Goal: Task Accomplishment & Management: Manage account settings

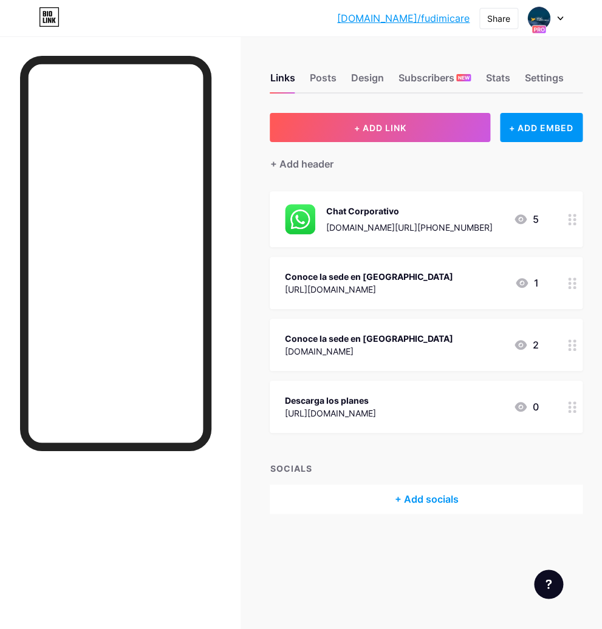
click at [235, 42] on div at bounding box center [120, 350] width 240 height 629
click at [286, 78] on div "Links" at bounding box center [282, 81] width 25 height 22
click at [325, 80] on div "Posts" at bounding box center [322, 81] width 27 height 22
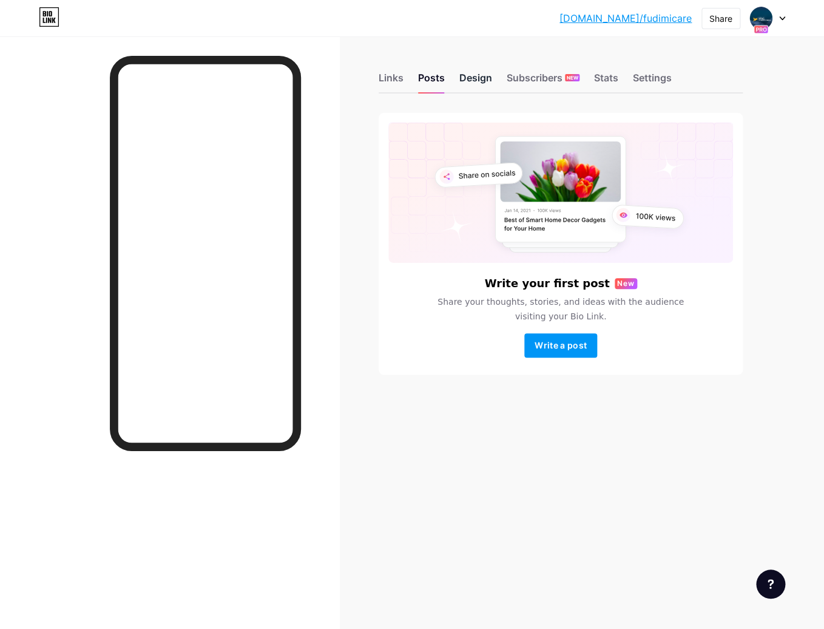
click at [469, 76] on div "Design" at bounding box center [476, 81] width 33 height 22
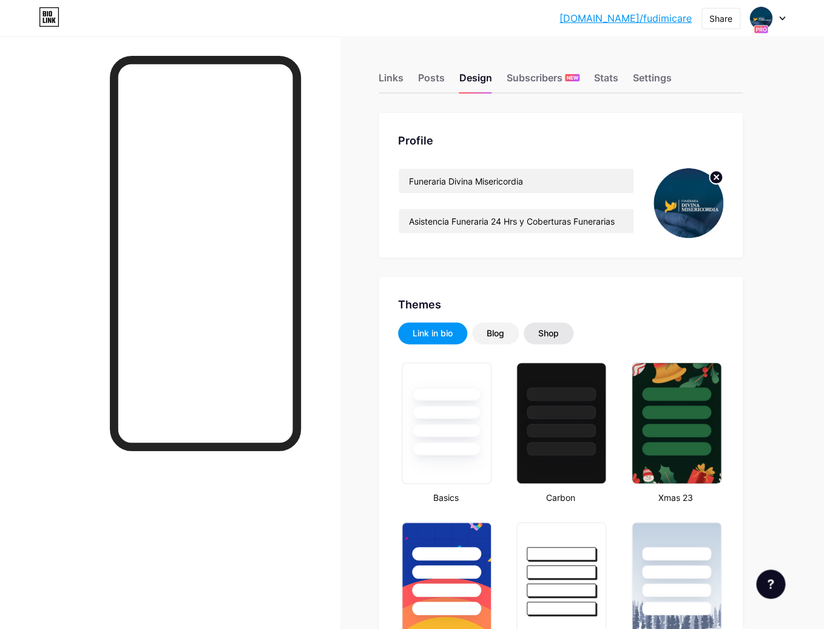
type input "#000000"
type input "#ffffff"
click at [554, 333] on div "Shop" at bounding box center [548, 333] width 21 height 12
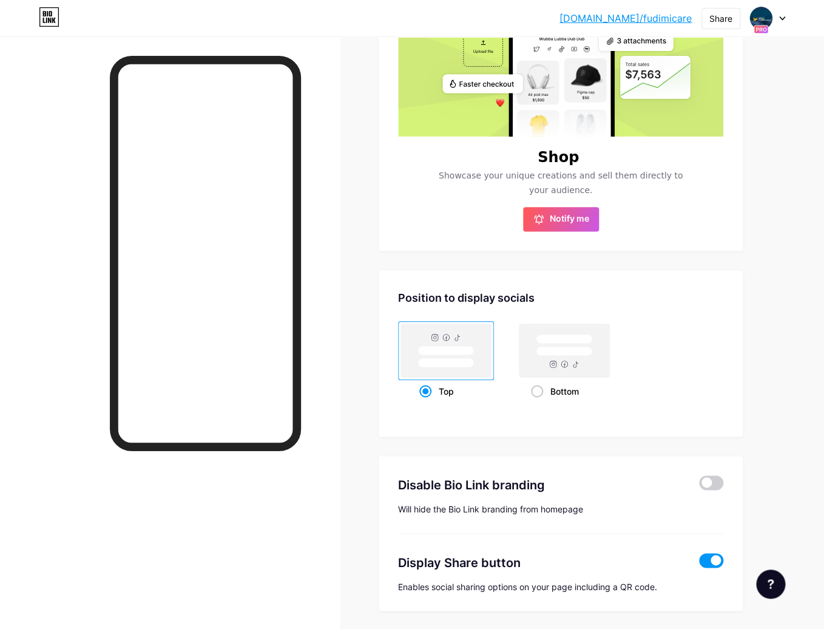
scroll to position [436, 0]
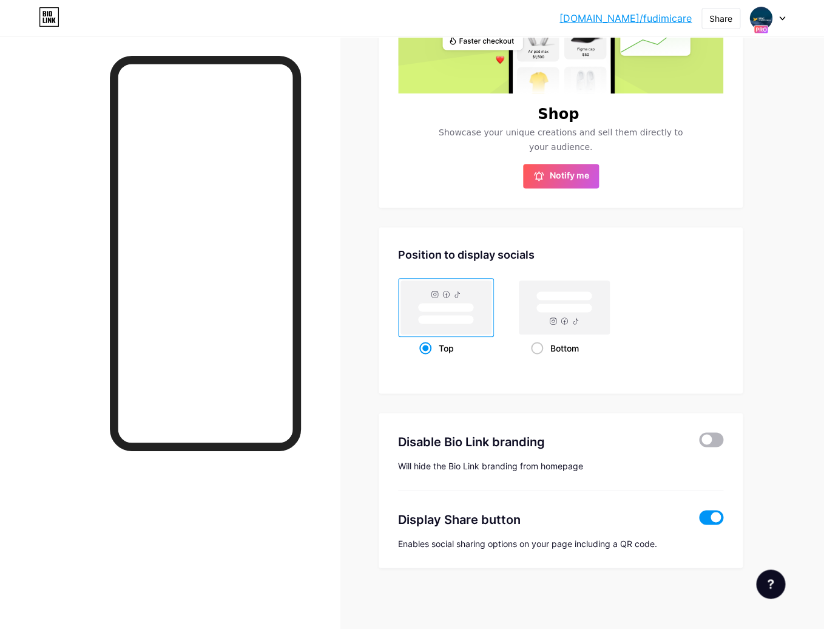
click at [601, 440] on span at bounding box center [711, 439] width 24 height 15
click at [601, 443] on input "checkbox" at bounding box center [699, 443] width 0 height 0
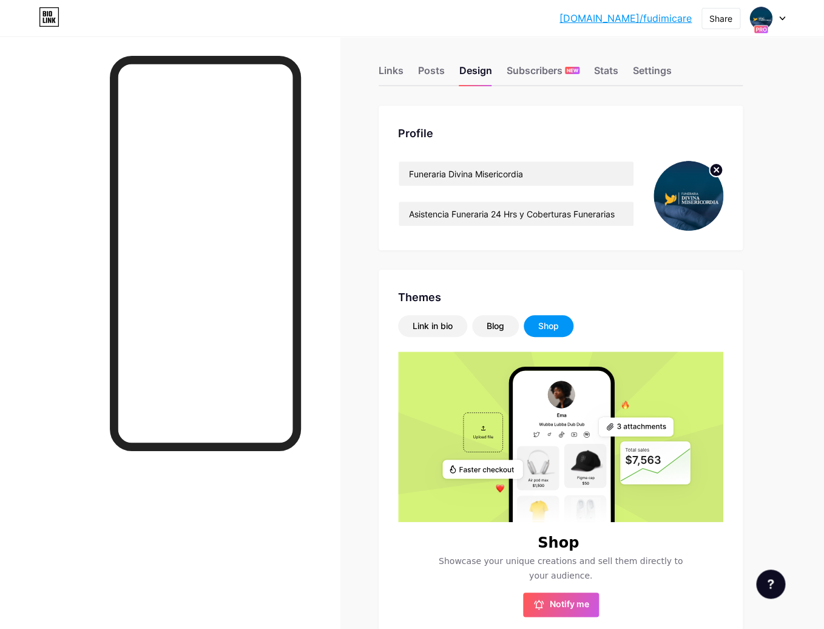
scroll to position [0, 0]
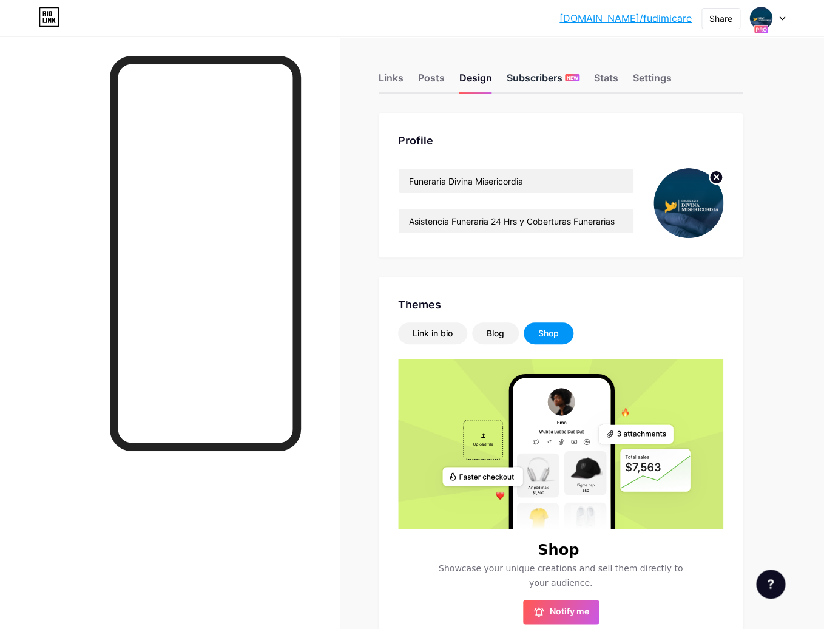
click at [534, 81] on div "Subscribers NEW" at bounding box center [543, 81] width 73 height 22
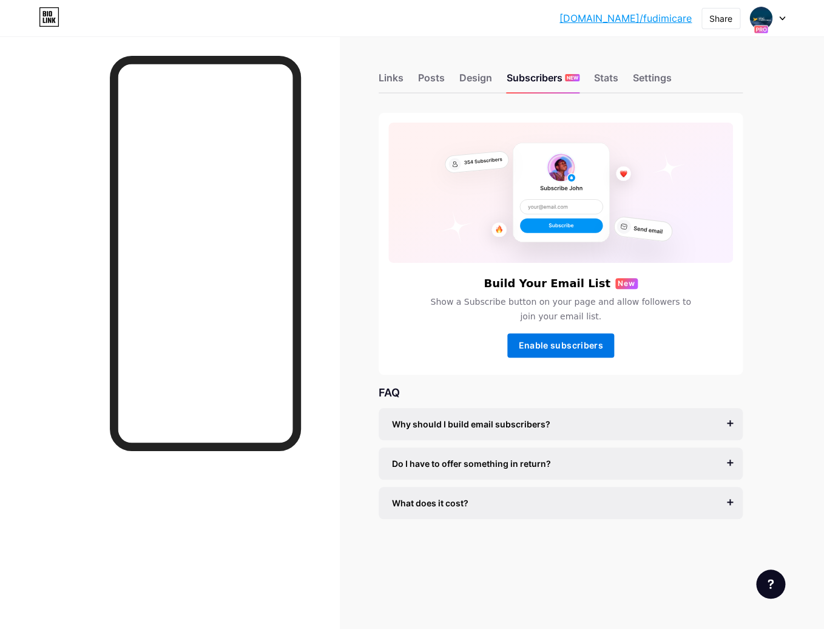
click at [577, 347] on span "Enable subscribers" at bounding box center [560, 345] width 84 height 10
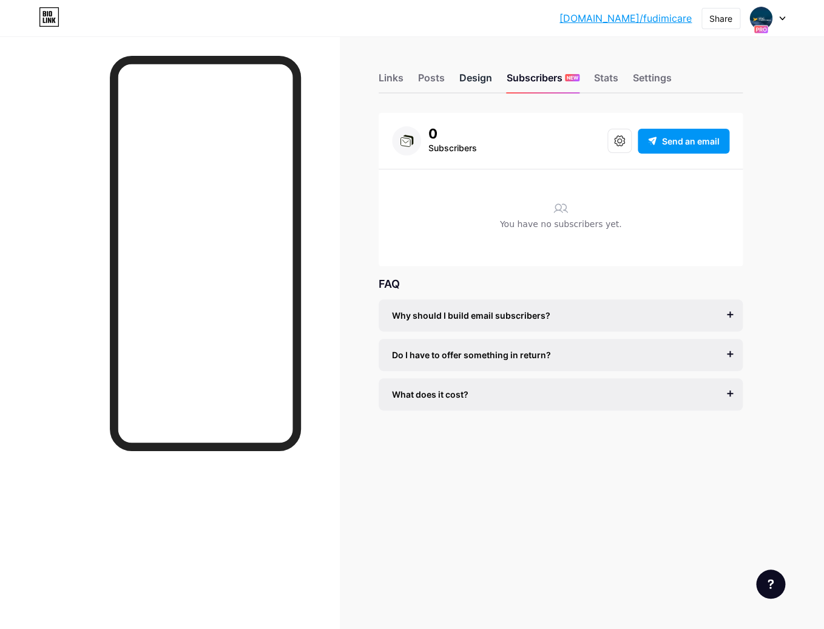
click at [479, 81] on div "Design" at bounding box center [476, 81] width 33 height 22
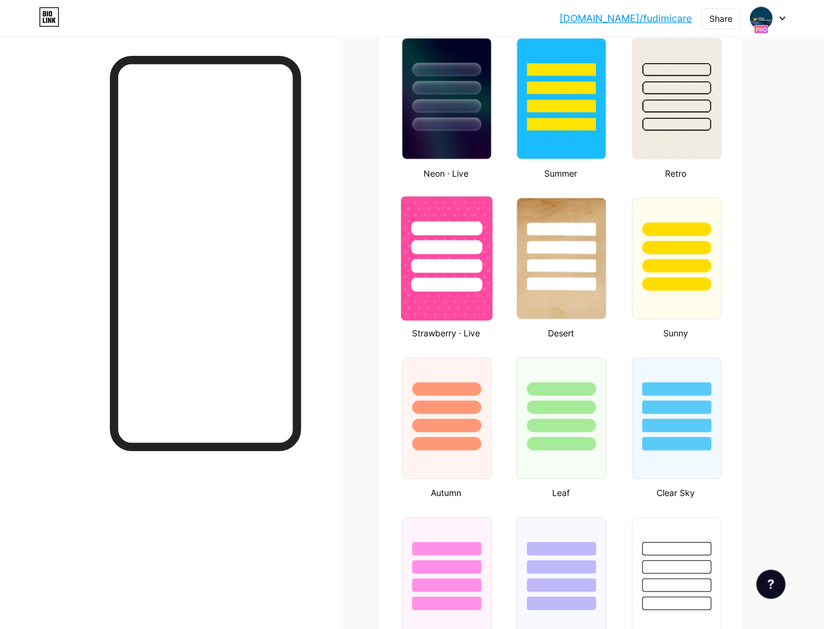
type input "#000000"
type input "#ffffff"
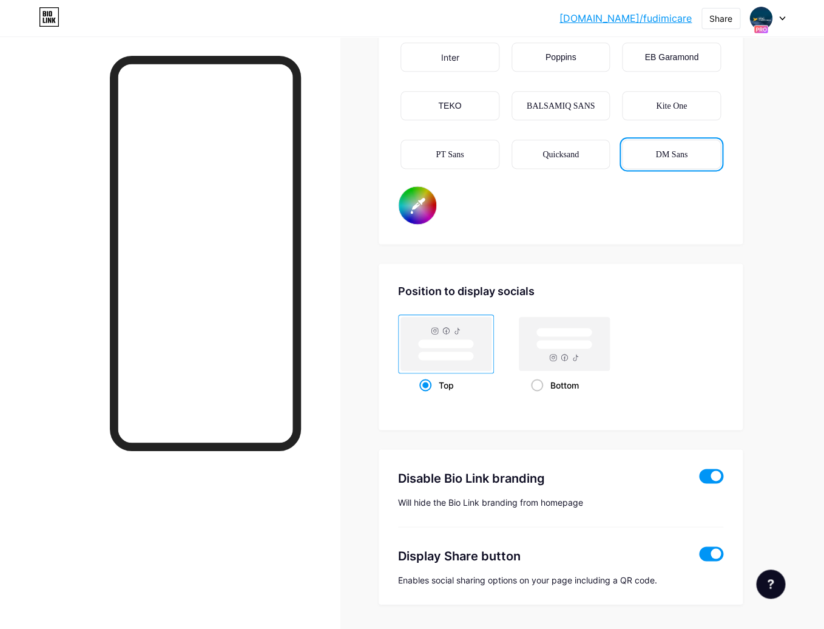
scroll to position [2148, 0]
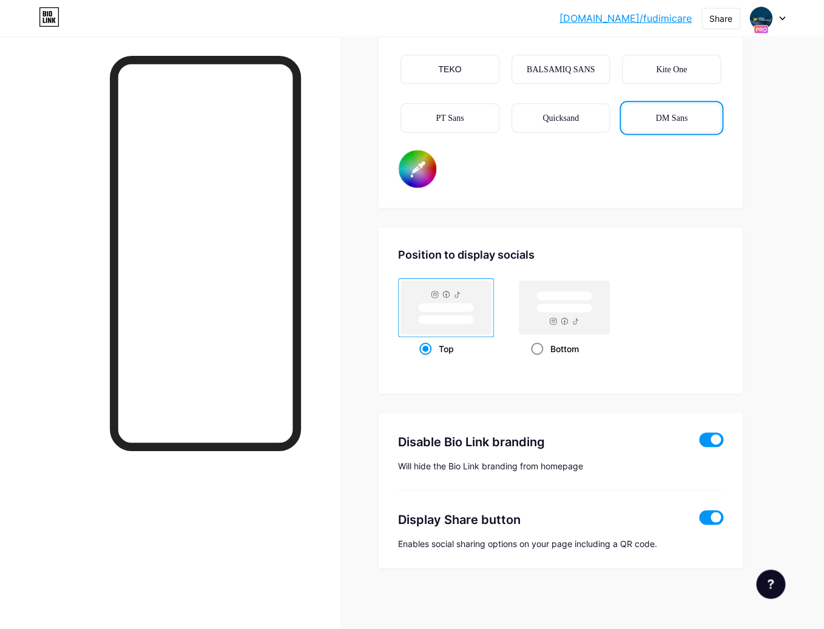
click at [541, 345] on span at bounding box center [537, 348] width 12 height 12
click at [539, 359] on input "Bottom" at bounding box center [535, 363] width 8 height 8
radio input "true"
type input "#000000"
type input "#ffffff"
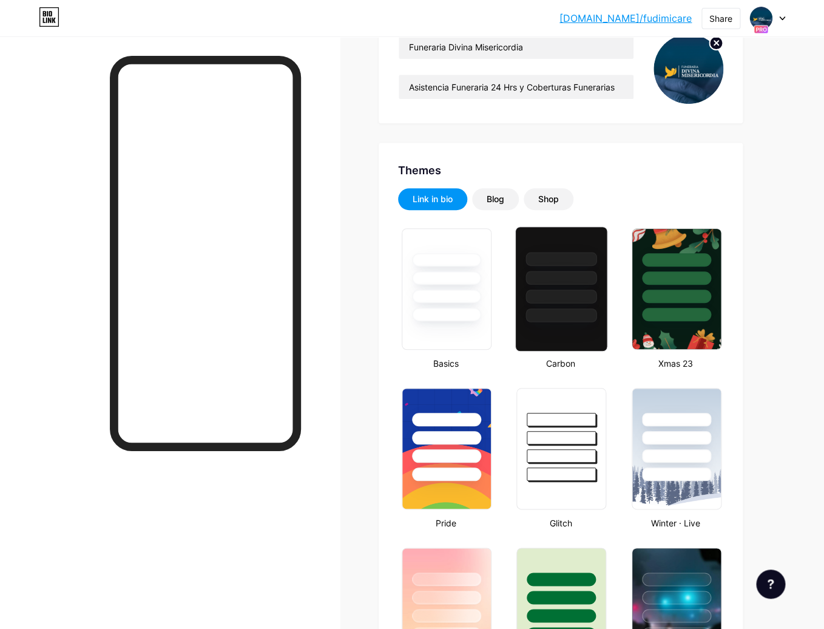
scroll to position [0, 0]
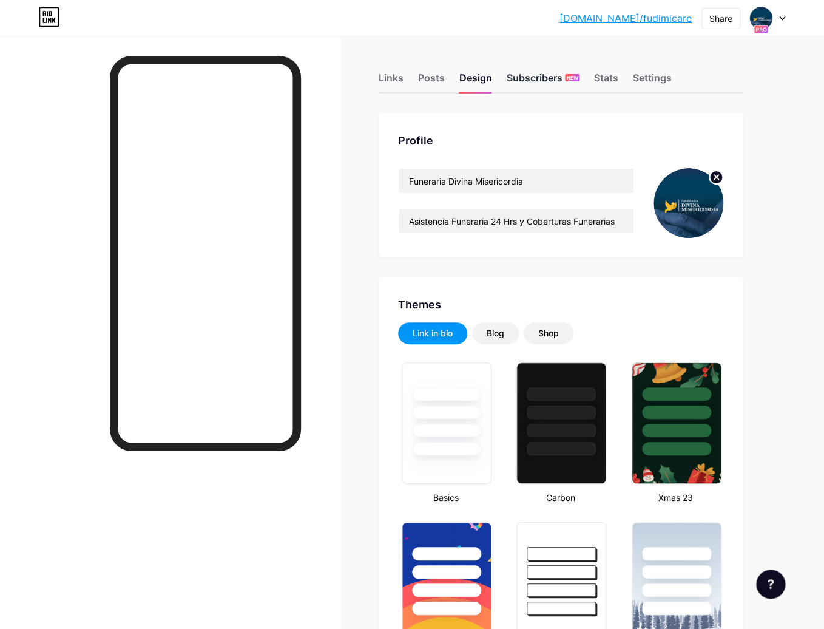
click at [541, 80] on div "Subscribers NEW" at bounding box center [543, 81] width 73 height 22
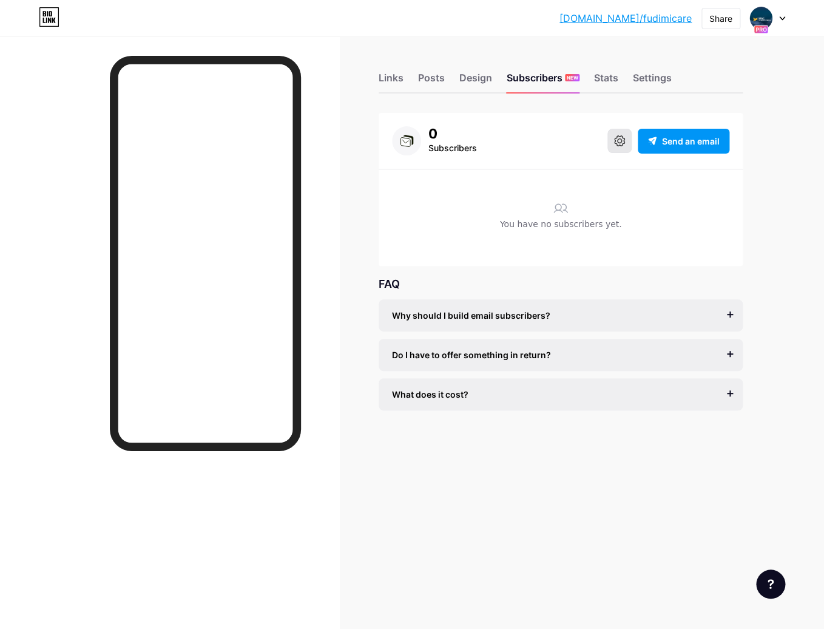
click at [601, 144] on icon at bounding box center [619, 140] width 11 height 11
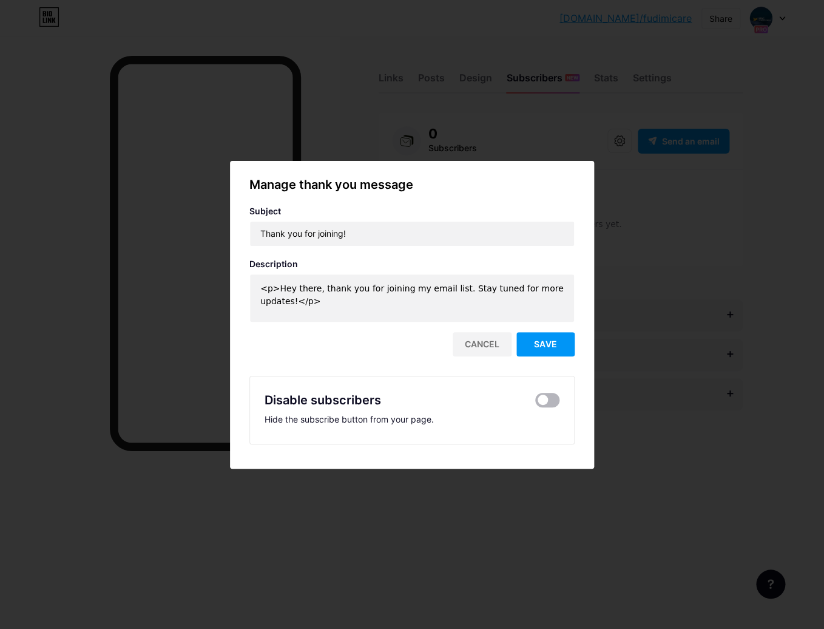
click at [551, 395] on span at bounding box center [547, 400] width 24 height 15
click at [535, 403] on input "checkbox" at bounding box center [535, 403] width 0 height 0
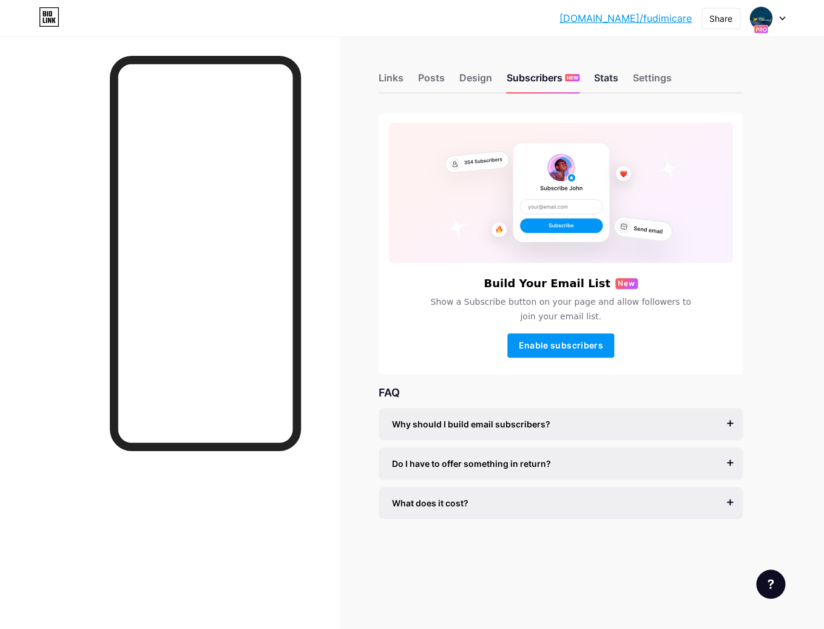
click at [601, 81] on div "Stats" at bounding box center [606, 81] width 24 height 22
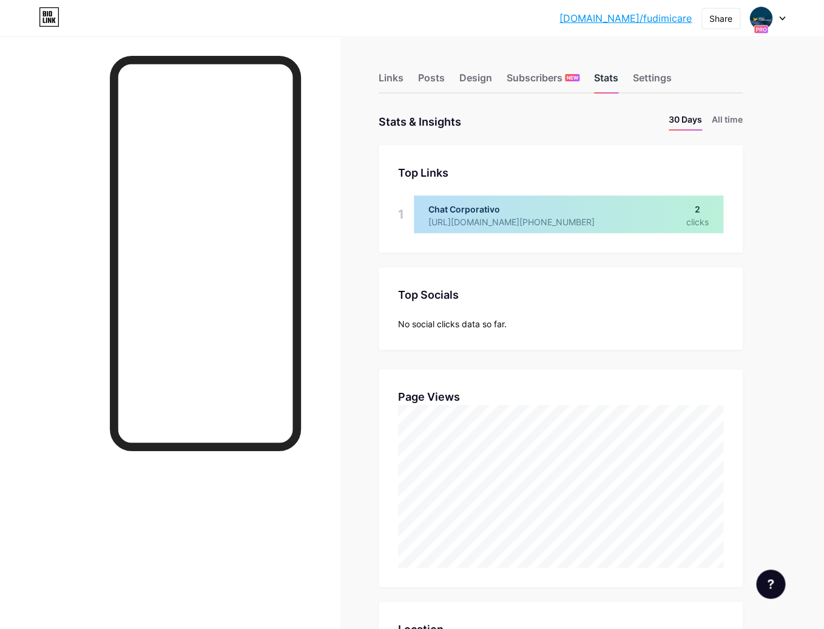
scroll to position [628, 824]
click at [601, 83] on div "Settings" at bounding box center [652, 81] width 39 height 22
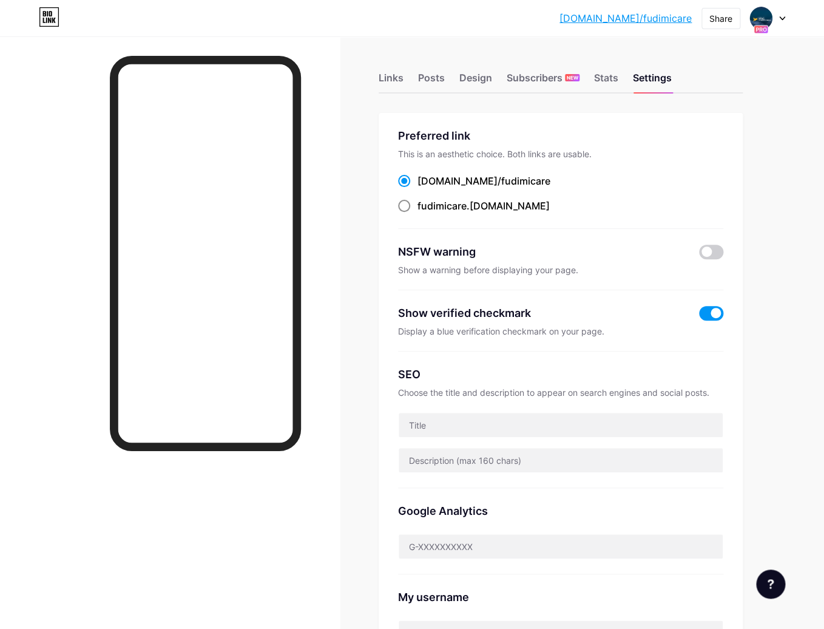
click at [436, 206] on span "fudimicare" at bounding box center [442, 206] width 49 height 12
click at [426, 213] on input "fudimicare .[DOMAIN_NAME]" at bounding box center [422, 217] width 8 height 8
radio input "true"
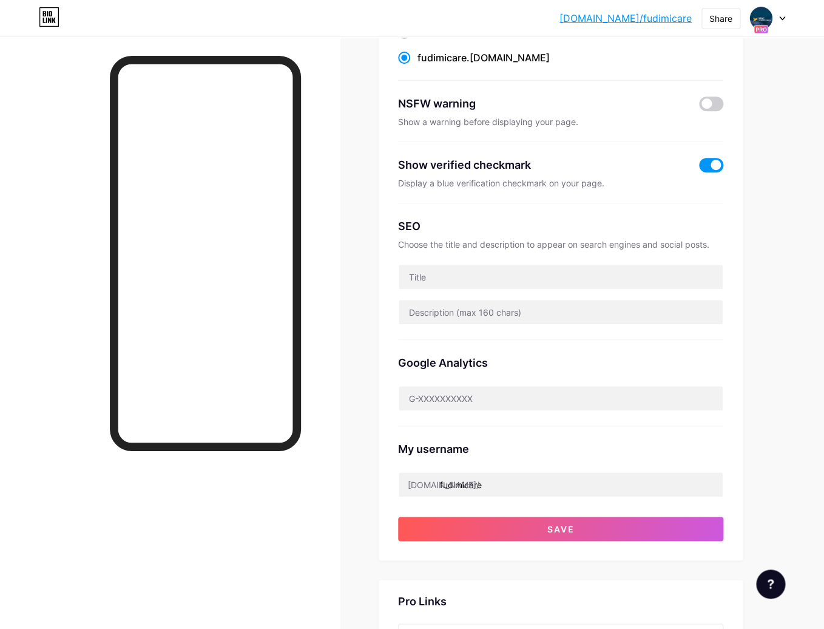
scroll to position [151, 0]
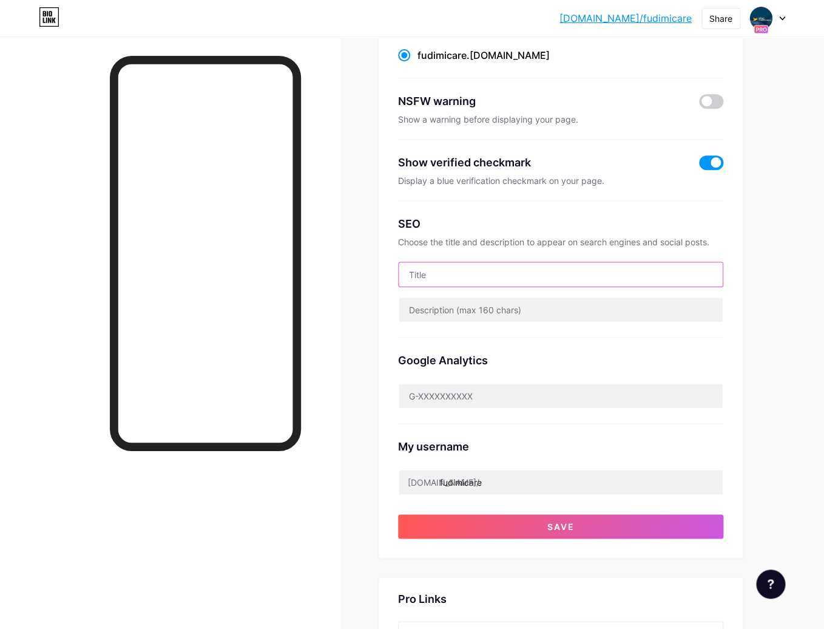
click at [442, 270] on input "text" at bounding box center [561, 274] width 324 height 24
paste input "Funeraria Divina Misericordia"
type input "Funeraria Divina Misericordia"
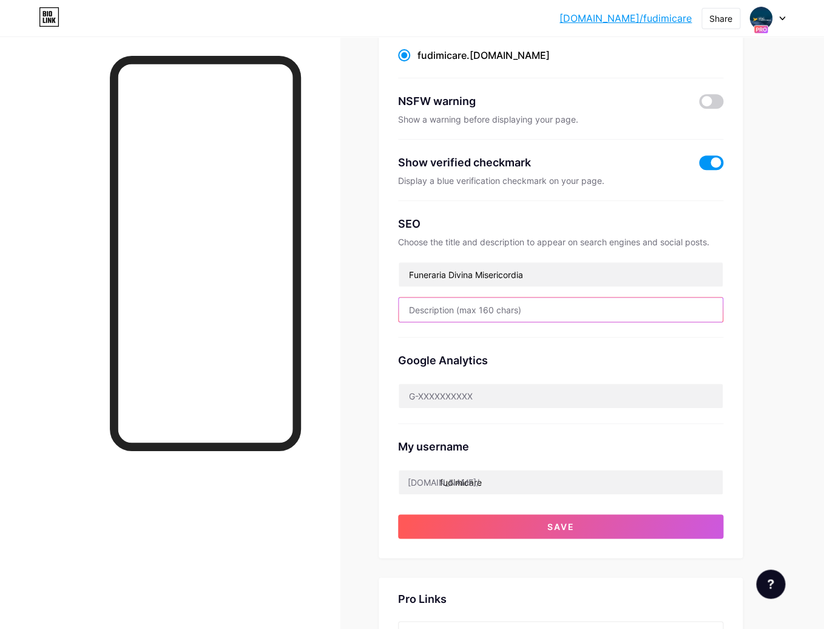
click at [443, 308] on input "text" at bounding box center [561, 309] width 324 height 24
drag, startPoint x: 488, startPoint y: 525, endPoint x: 569, endPoint y: 419, distance: 132.9
click at [581, 418] on div "Preferred link This is an aesthetic choice. Both links are usable. [DOMAIN_NAME…" at bounding box center [560, 257] width 325 height 561
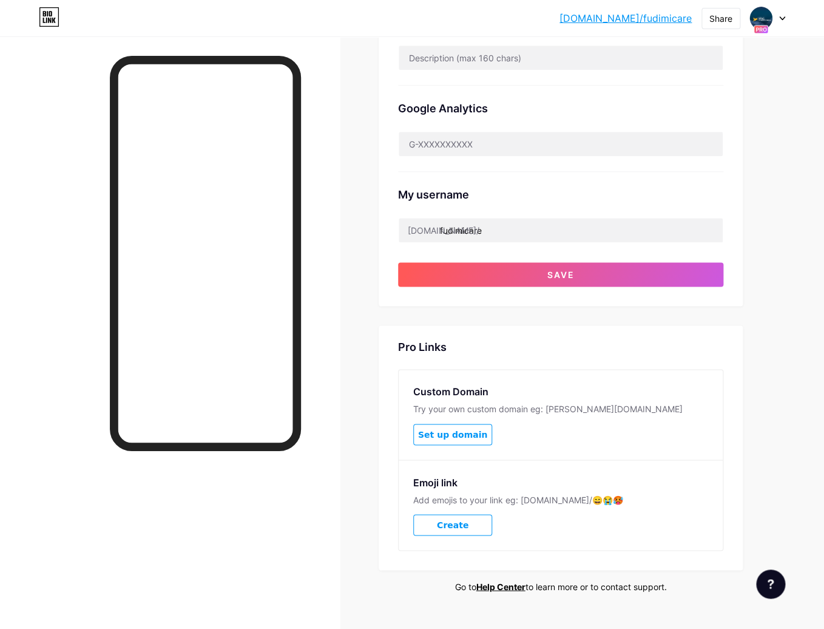
scroll to position [426, 0]
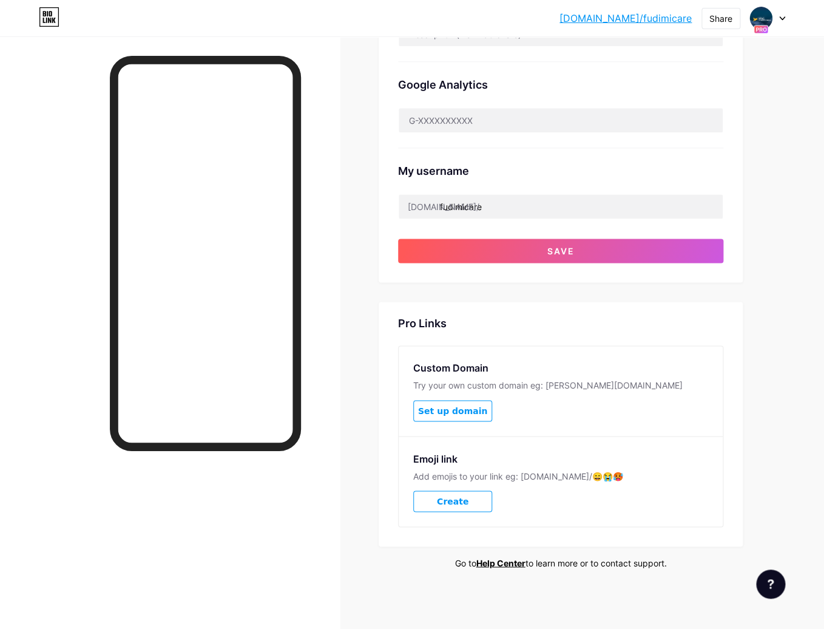
click at [463, 502] on span "Create" at bounding box center [453, 501] width 32 height 10
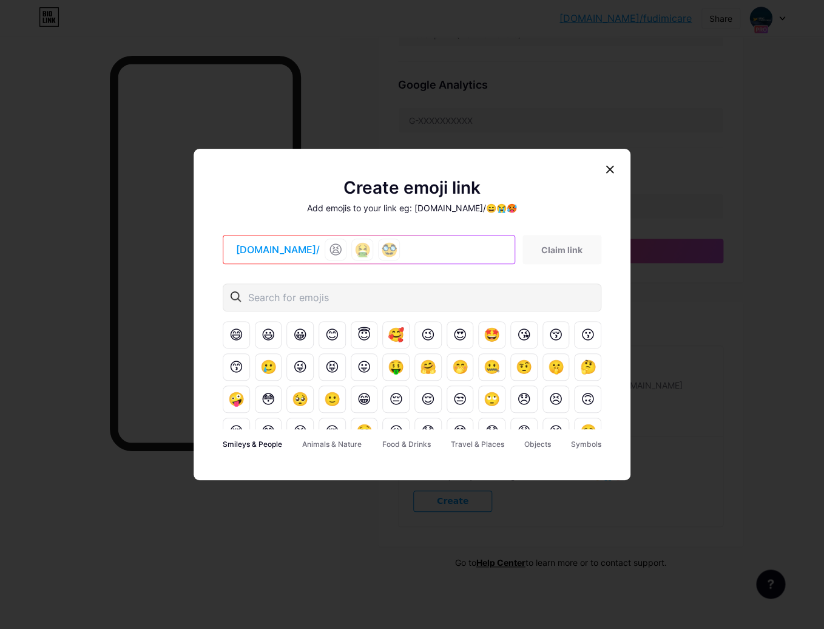
click at [601, 166] on icon at bounding box center [610, 169] width 10 height 10
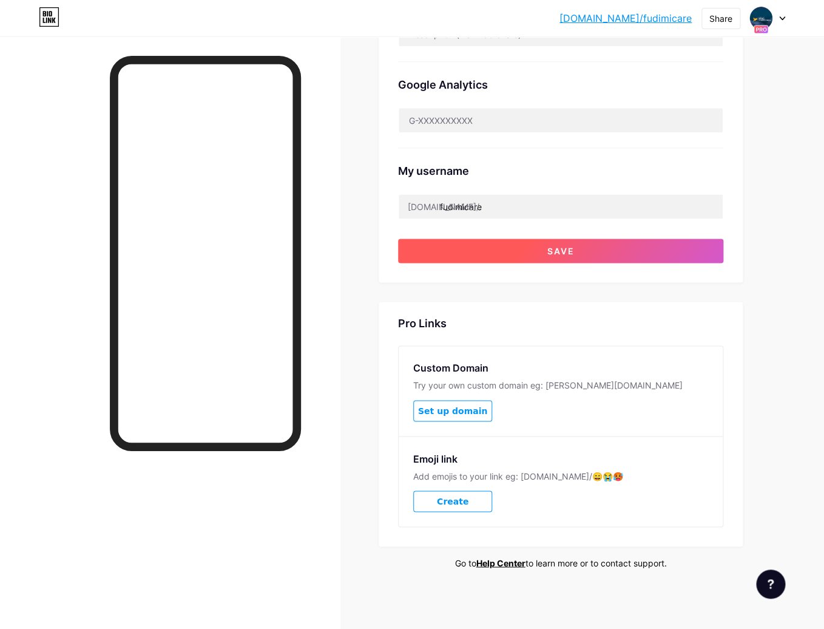
click at [574, 246] on span "Save" at bounding box center [561, 251] width 27 height 10
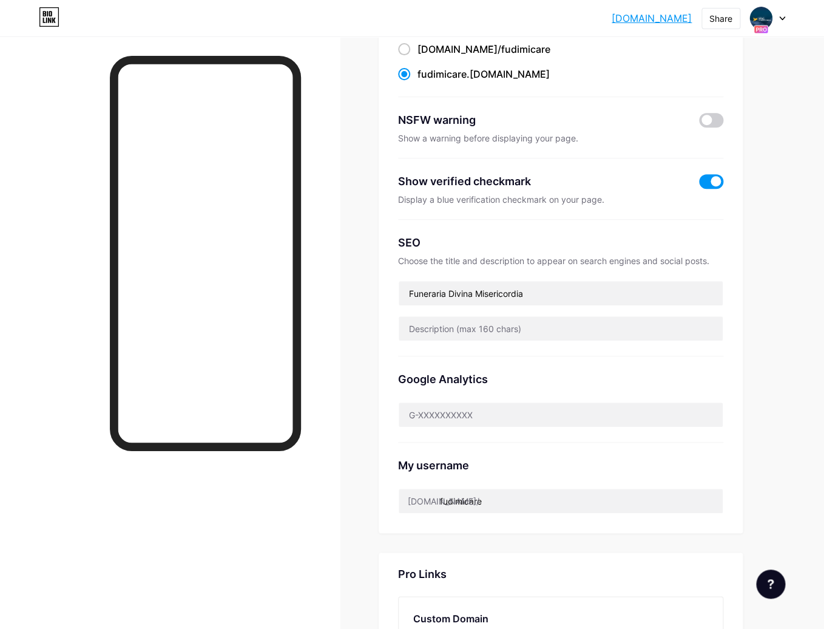
scroll to position [0, 0]
